Goal: Information Seeking & Learning: Learn about a topic

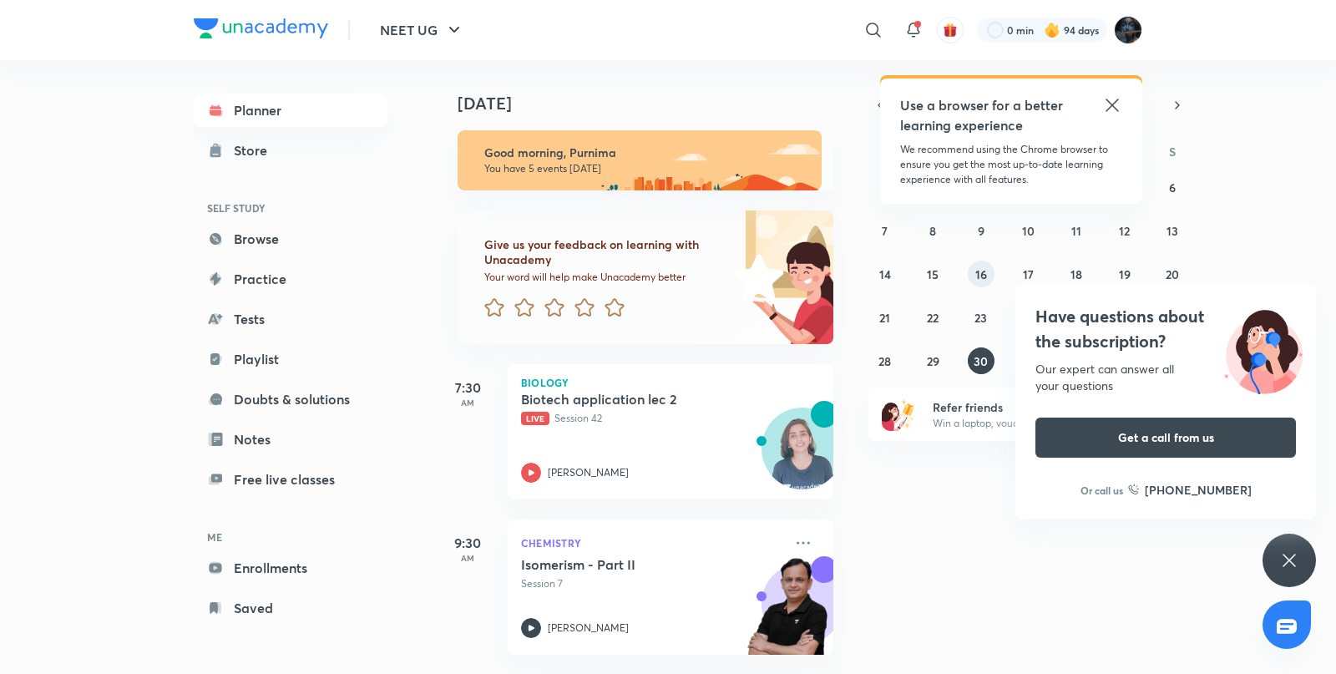
click at [986, 272] on button "16" at bounding box center [981, 274] width 27 height 27
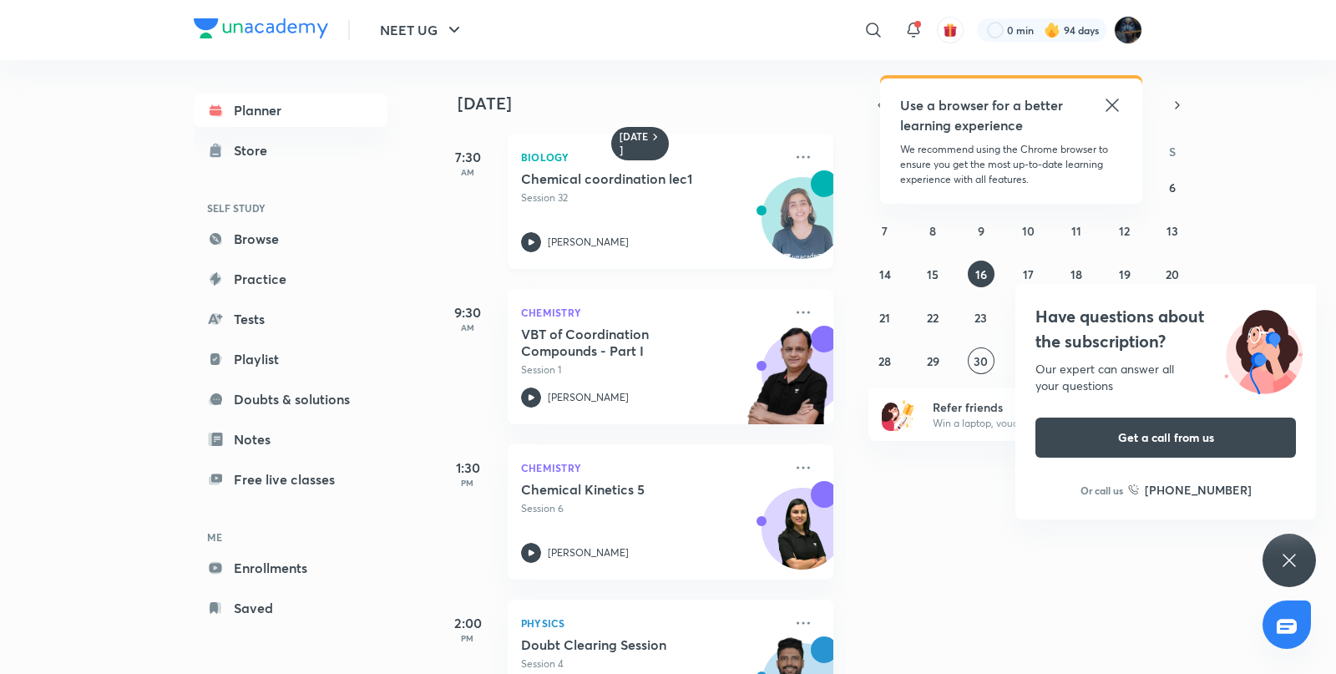
click at [532, 242] on icon at bounding box center [532, 242] width 6 height 6
click at [974, 358] on abbr "30" at bounding box center [981, 361] width 14 height 16
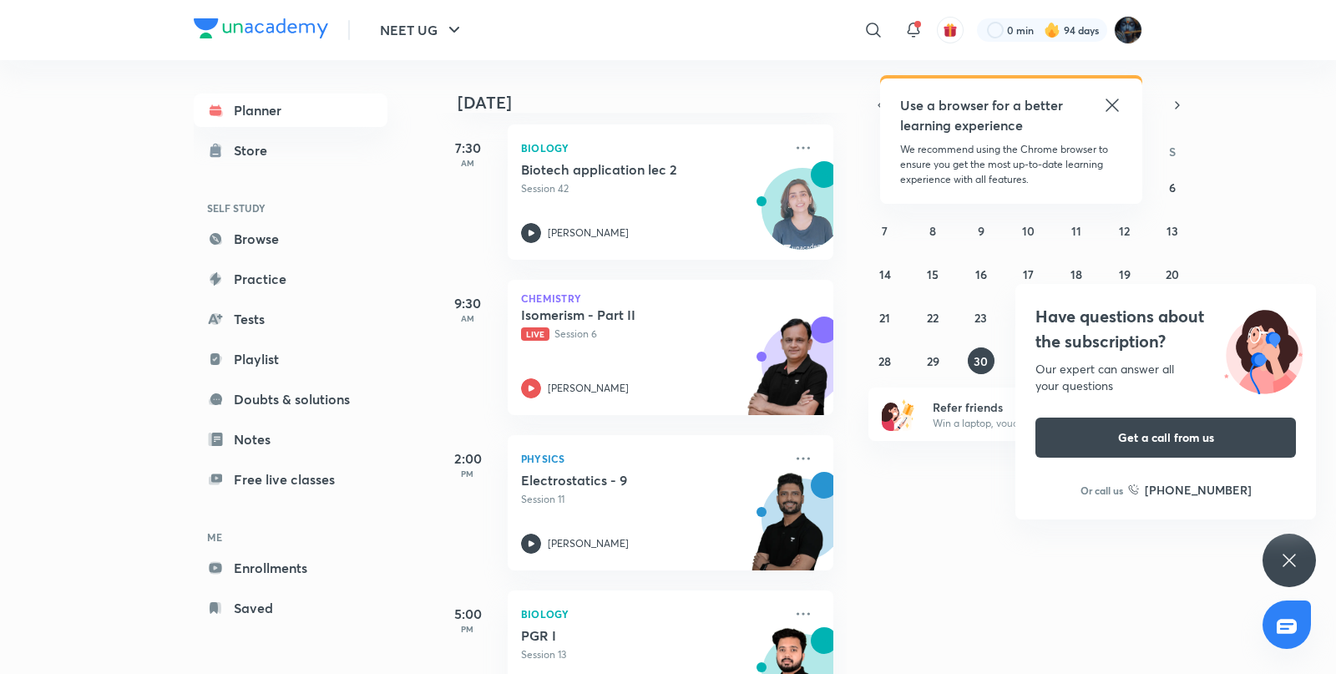
scroll to position [256, 0]
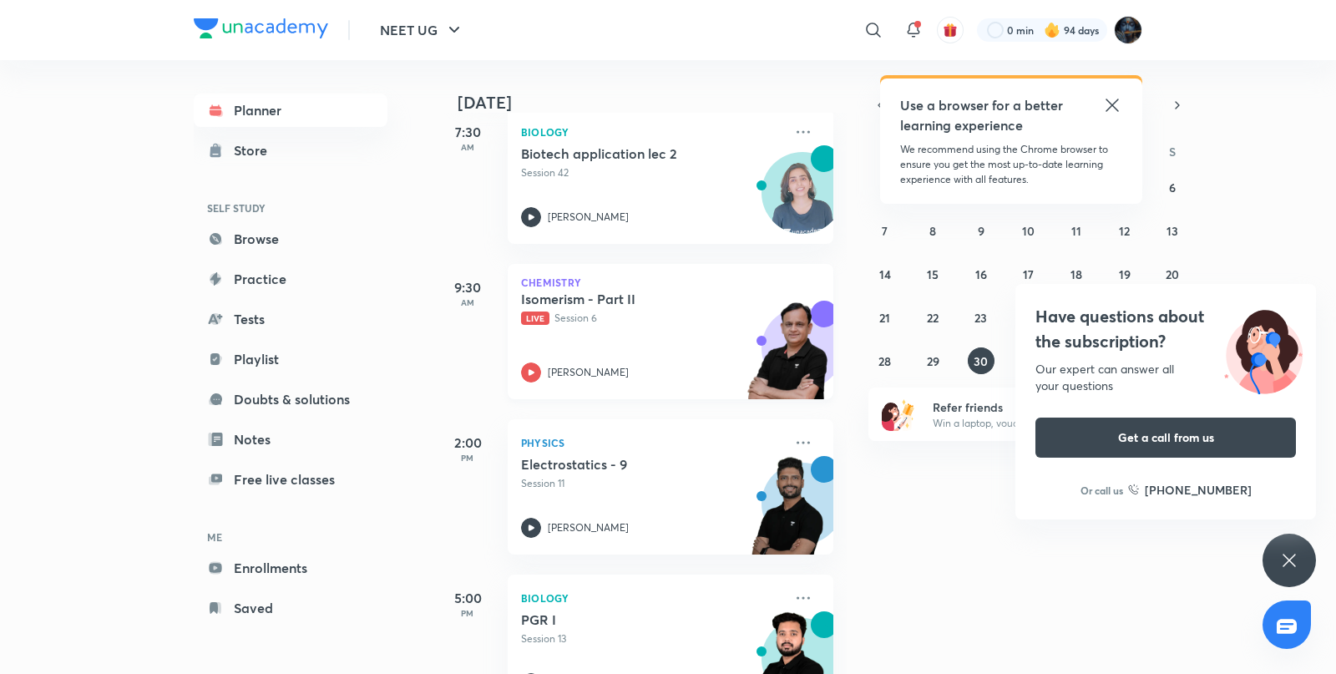
click at [523, 367] on icon at bounding box center [531, 372] width 20 height 20
